Goal: Register for event/course

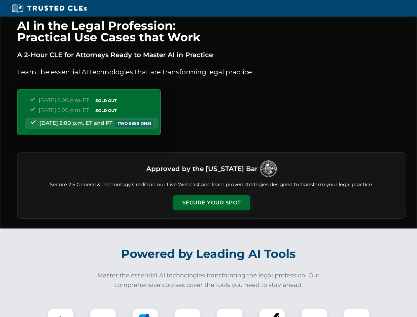
click at [211, 203] on button "Secure Your Spot" at bounding box center [211, 202] width 77 height 15
click at [61, 312] on img at bounding box center [60, 321] width 19 height 19
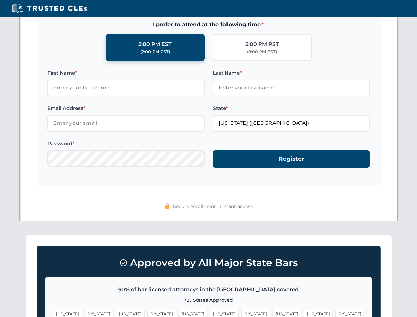
click at [241, 312] on span "[US_STATE]" at bounding box center [255, 314] width 29 height 10
click at [304, 312] on span "[US_STATE]" at bounding box center [318, 314] width 29 height 10
